Goal: Check status: Check status

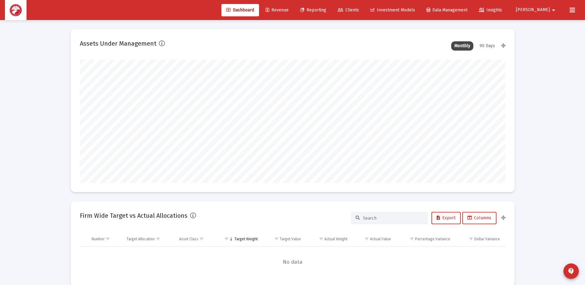
scroll to position [123, 229]
type input "[DATE]"
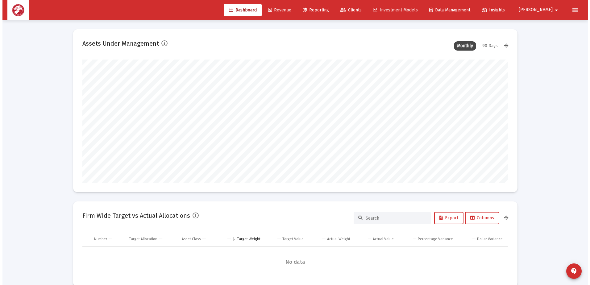
scroll to position [123, 199]
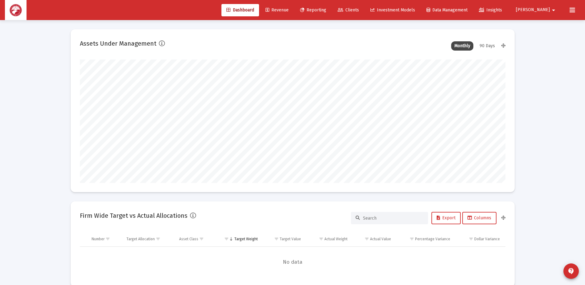
click at [331, 14] on link "Reporting" at bounding box center [313, 10] width 36 height 12
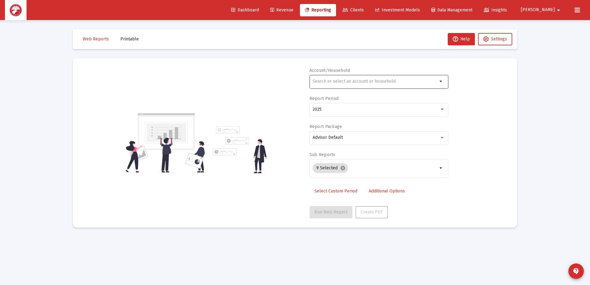
click at [442, 81] on mat-icon "arrow_drop_down" at bounding box center [440, 81] width 7 height 7
click at [388, 77] on div at bounding box center [374, 81] width 125 height 15
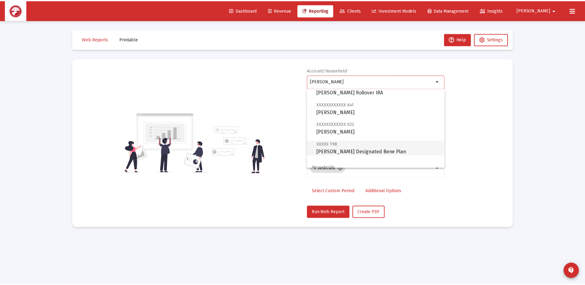
scroll to position [84, 0]
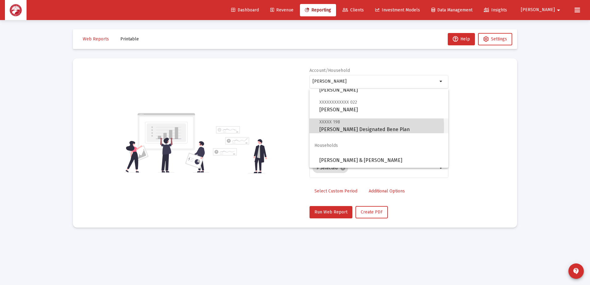
click at [349, 127] on span "XXXXX 198 [PERSON_NAME] Designated Bene Plan" at bounding box center [381, 125] width 124 height 15
type input "[PERSON_NAME] Designated Bene Plan"
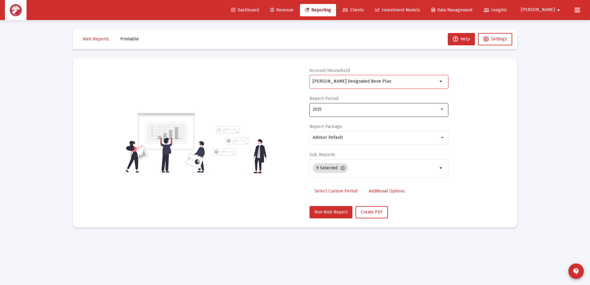
click at [381, 109] on div "2025" at bounding box center [375, 109] width 127 height 5
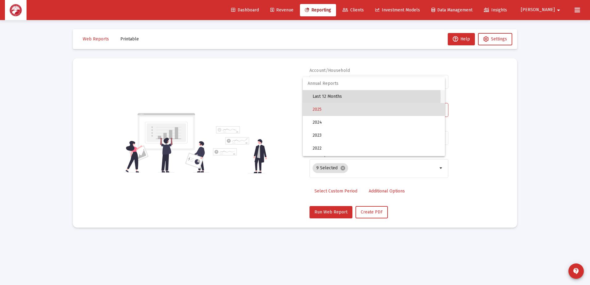
click at [335, 97] on span "Last 12 Months" at bounding box center [375, 96] width 127 height 13
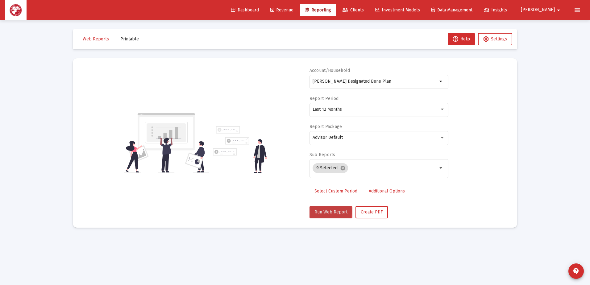
click at [326, 211] on span "Run Web Report" at bounding box center [330, 211] width 33 height 5
select select "View all"
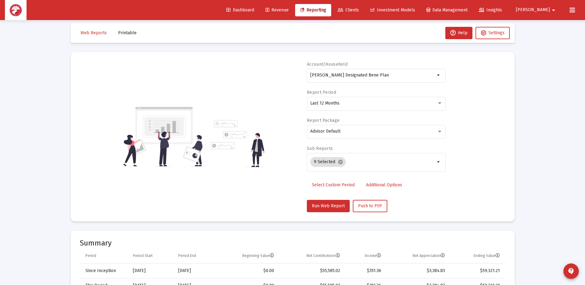
scroll to position [0, 0]
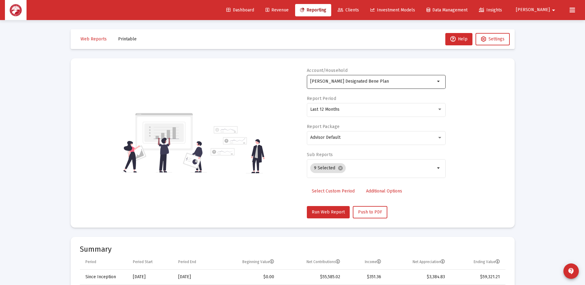
click at [435, 79] on mat-icon "arrow_drop_down" at bounding box center [438, 81] width 7 height 7
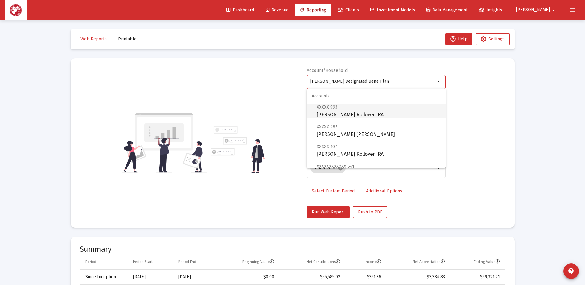
click at [377, 113] on span "XXXXX 993 [PERSON_NAME] Rollover IRA" at bounding box center [379, 110] width 124 height 15
type input "[PERSON_NAME] Rollover IRA"
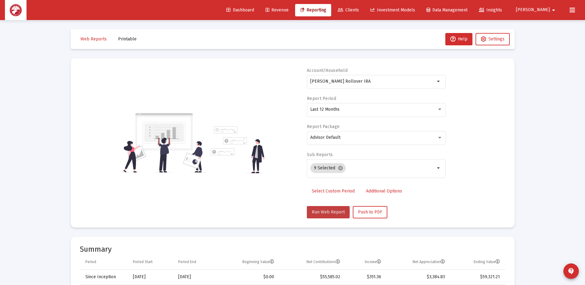
click at [328, 211] on span "Run Web Report" at bounding box center [328, 211] width 33 height 5
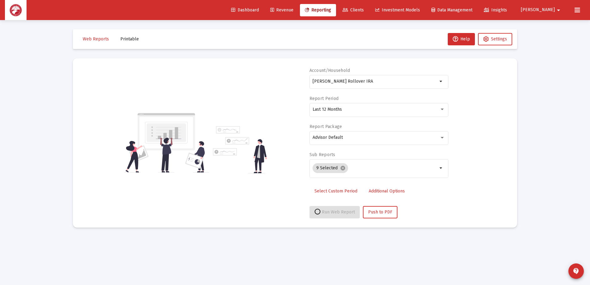
select select "View all"
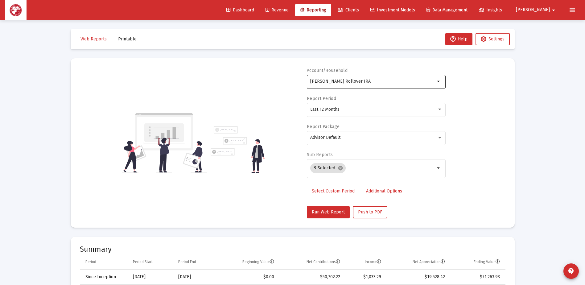
click at [437, 81] on mat-icon "arrow_drop_down" at bounding box center [438, 81] width 7 height 7
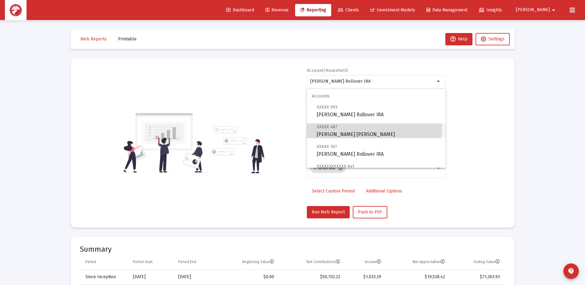
click at [362, 127] on span "XXXXX 487 [PERSON_NAME] [PERSON_NAME]" at bounding box center [379, 130] width 124 height 15
type input "[PERSON_NAME] [PERSON_NAME]"
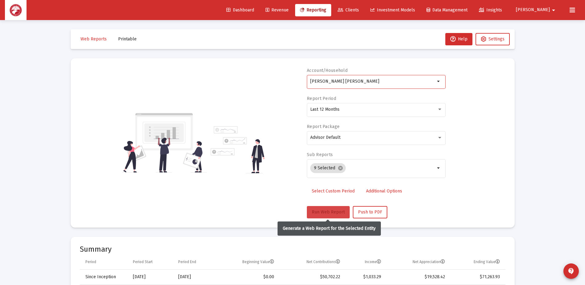
click at [316, 208] on button "Run Web Report" at bounding box center [328, 212] width 43 height 12
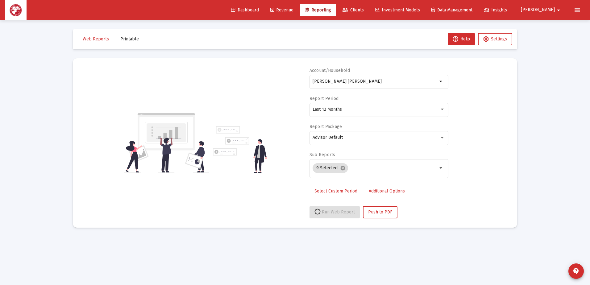
select select "View all"
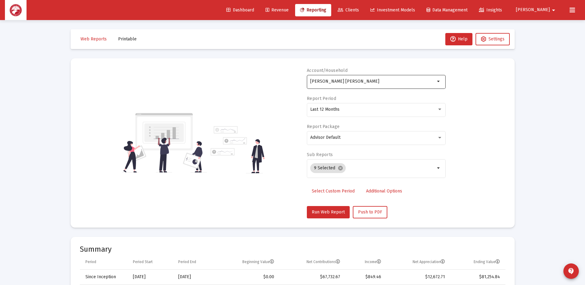
click at [429, 85] on div "[PERSON_NAME] [PERSON_NAME]" at bounding box center [372, 81] width 125 height 15
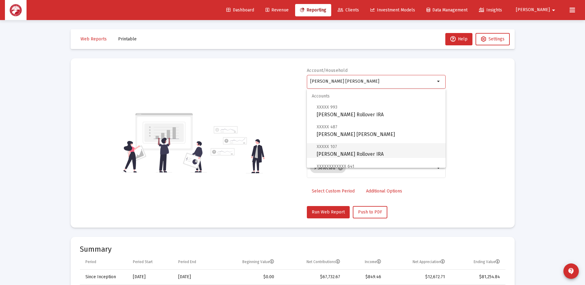
click at [356, 147] on span "XXXXX 107 [PERSON_NAME] Rollover IRA" at bounding box center [379, 150] width 124 height 15
type input "[PERSON_NAME] Rollover IRA"
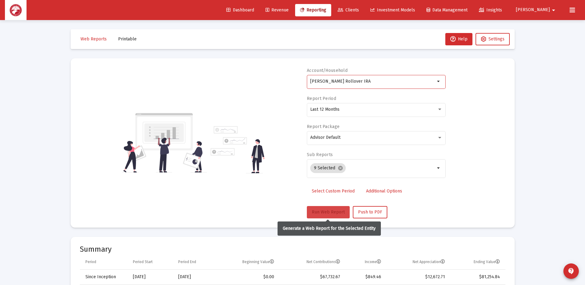
click at [333, 211] on span "Run Web Report" at bounding box center [328, 211] width 33 height 5
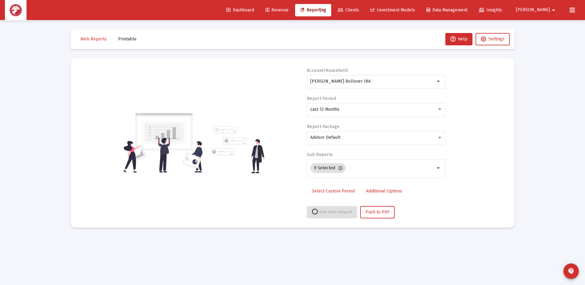
select select "View all"
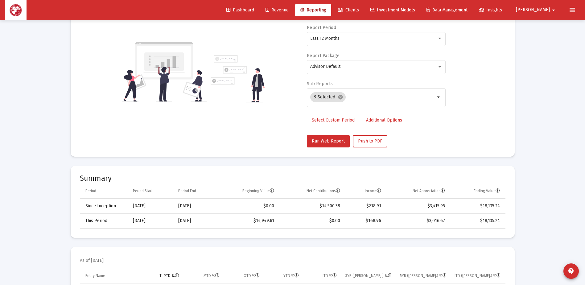
scroll to position [154, 0]
